Goal: Find specific page/section: Find specific page/section

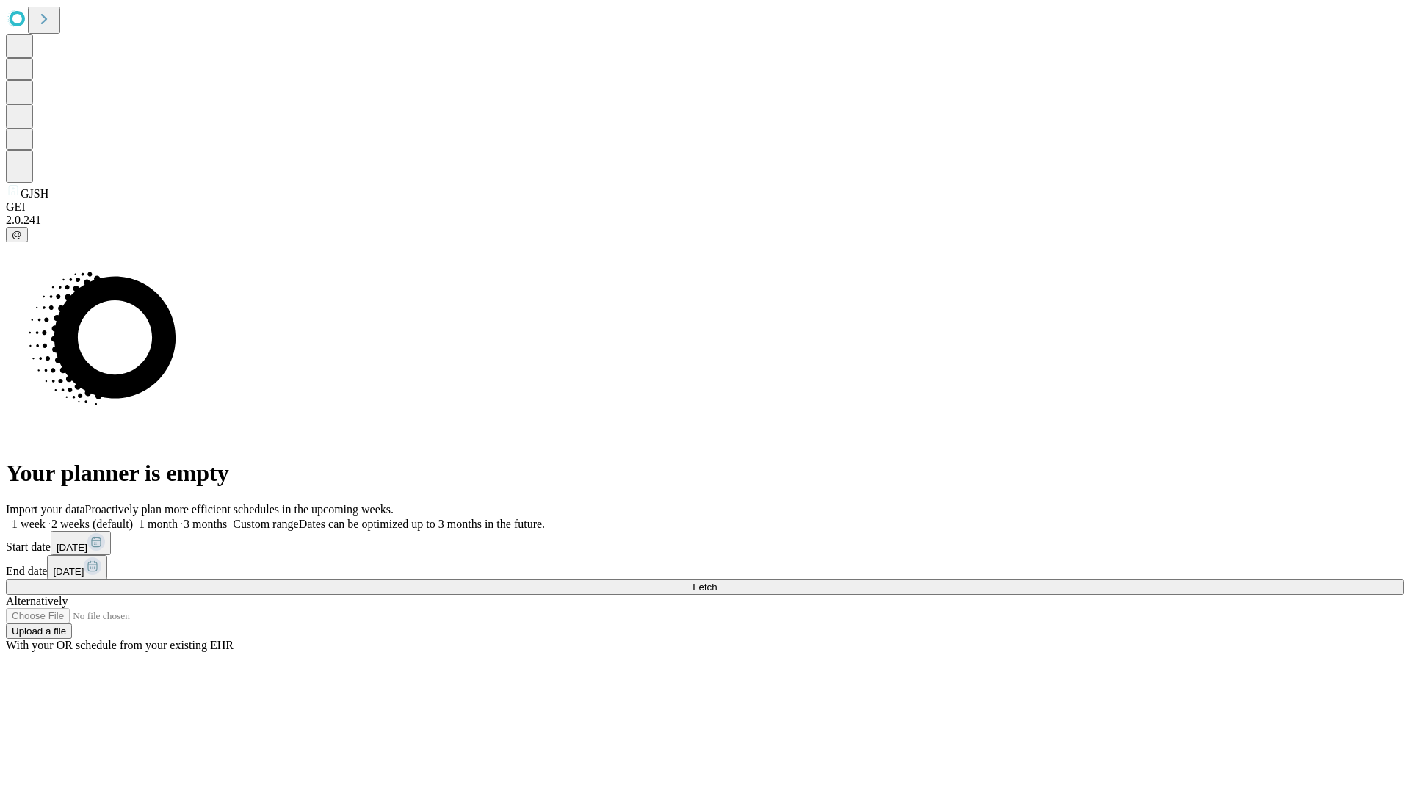
click at [717, 582] on span "Fetch" at bounding box center [705, 587] width 24 height 11
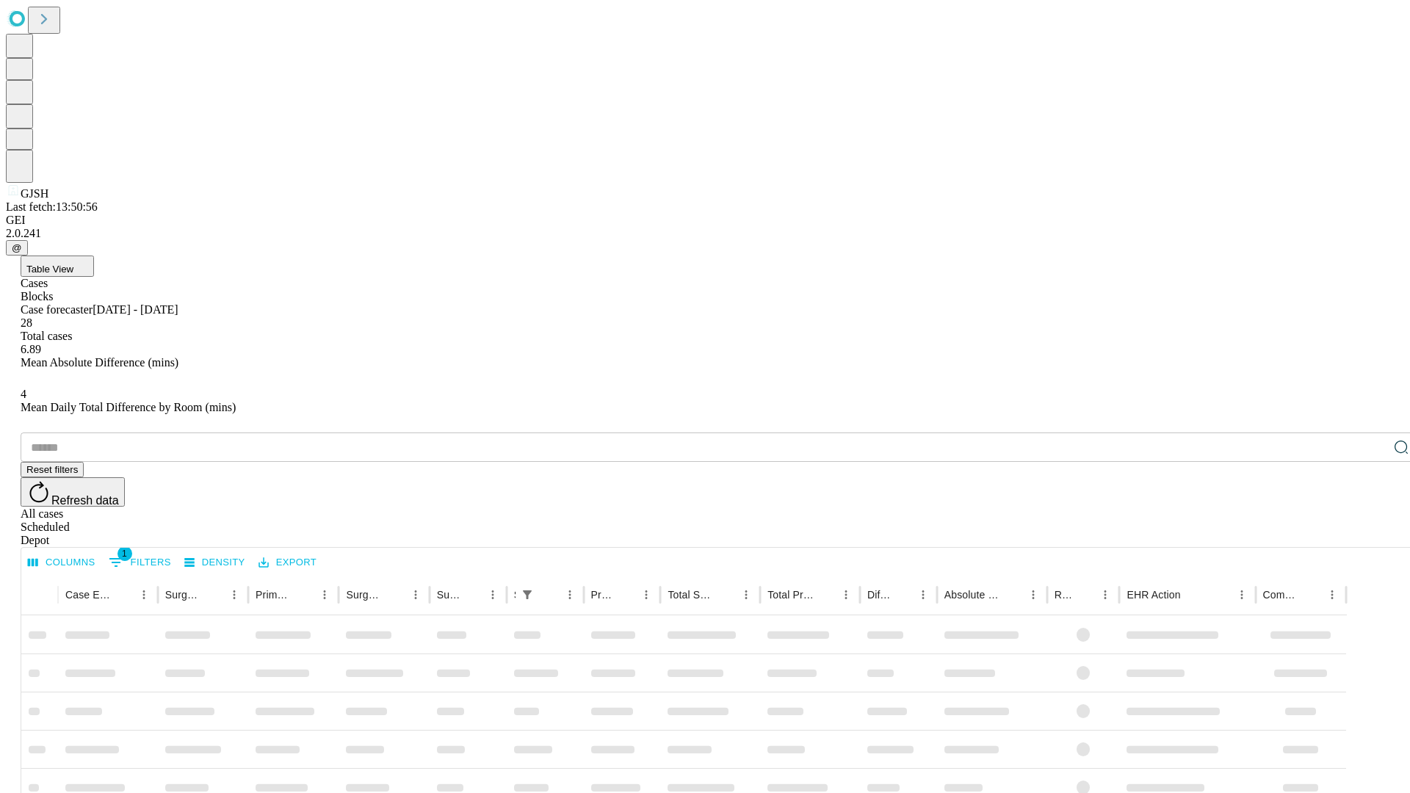
click at [1372, 534] on div "Depot" at bounding box center [720, 540] width 1398 height 13
